Goal: Transaction & Acquisition: Subscribe to service/newsletter

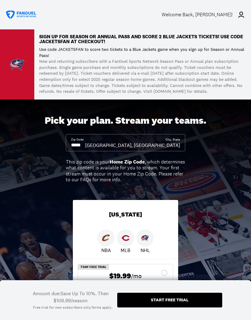
click at [242, 11] on icon at bounding box center [241, 14] width 7 height 7
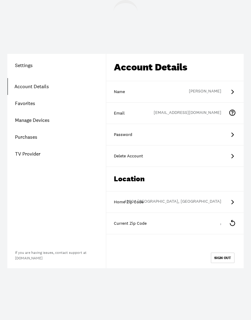
click at [246, 16] on div "Settings Account Details Favorites Manage Devices Purchases TV Provider If you …" at bounding box center [125, 160] width 251 height 320
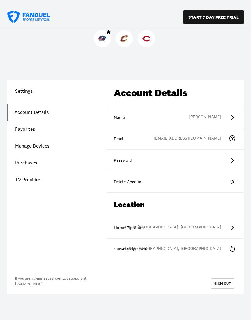
click at [33, 161] on link "Purchases" at bounding box center [56, 162] width 99 height 17
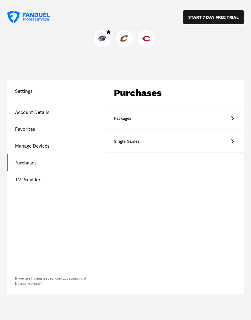
click at [232, 119] on icon at bounding box center [232, 118] width 2 height 4
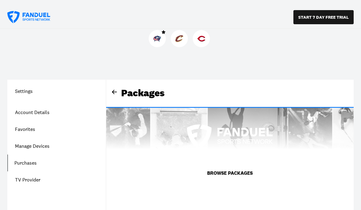
click at [240, 168] on button "BROWSE PACKAGES" at bounding box center [230, 172] width 60 height 17
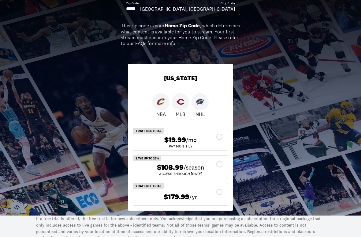
scroll to position [138, 0]
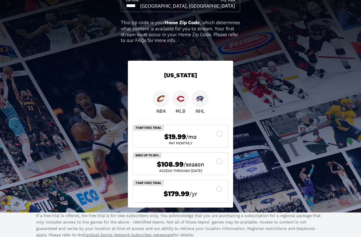
click at [220, 158] on icon at bounding box center [219, 161] width 6 height 6
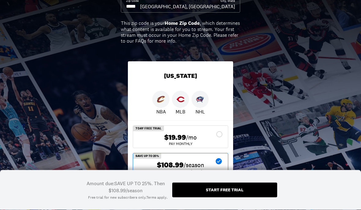
scroll to position [0, 0]
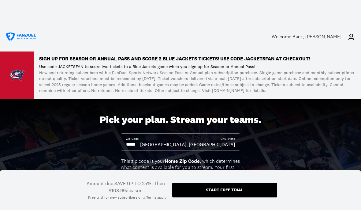
click at [251, 35] on icon at bounding box center [352, 37] width 6 height 6
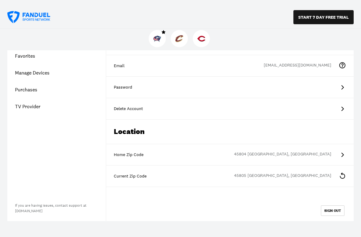
scroll to position [78, 0]
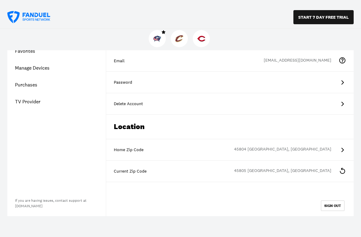
click at [251, 167] on div "45805 [GEOGRAPHIC_DATA], [GEOGRAPHIC_DATA]" at bounding box center [286, 170] width 105 height 7
click at [251, 170] on icon at bounding box center [342, 170] width 7 height 7
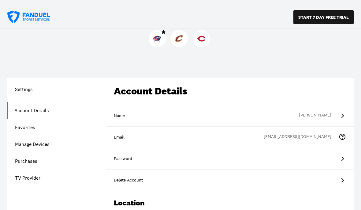
scroll to position [0, 0]
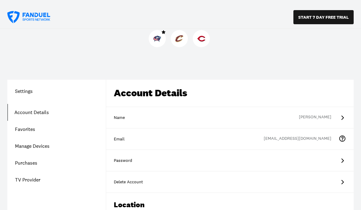
click at [31, 162] on link "Purchases" at bounding box center [56, 162] width 99 height 17
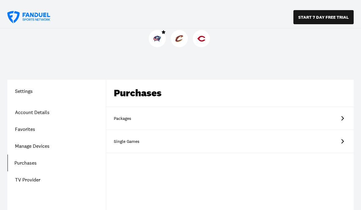
click at [251, 115] on icon at bounding box center [342, 117] width 7 height 7
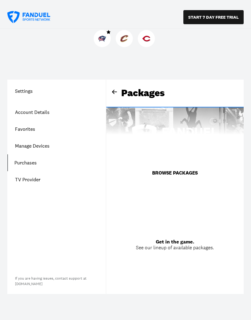
click at [184, 170] on button "BROWSE PACKAGES" at bounding box center [175, 172] width 60 height 17
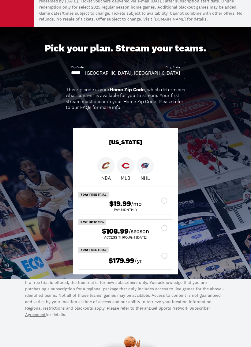
scroll to position [94, 0]
click at [166, 225] on icon at bounding box center [164, 228] width 6 height 6
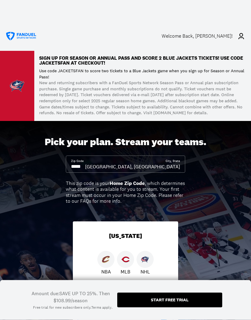
scroll to position [0, 0]
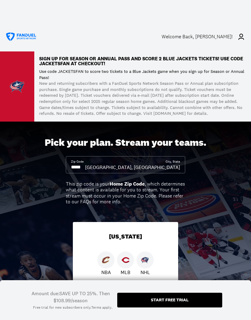
click at [238, 37] on icon at bounding box center [241, 36] width 7 height 7
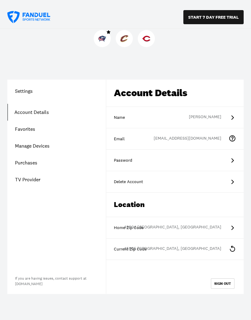
click at [223, 279] on button "SIGN OUT" at bounding box center [223, 283] width 24 height 10
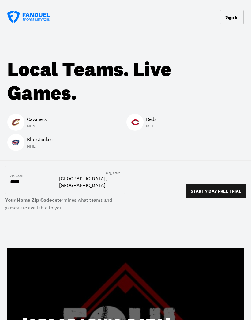
click at [233, 15] on button "Sign In" at bounding box center [232, 17] width 24 height 15
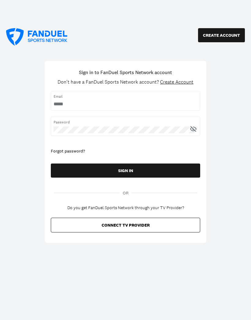
click at [93, 99] on span "Email" at bounding box center [126, 97] width 144 height 6
click at [90, 102] on input "username" at bounding box center [126, 104] width 144 height 7
type input "**********"
